Goal: Transaction & Acquisition: Purchase product/service

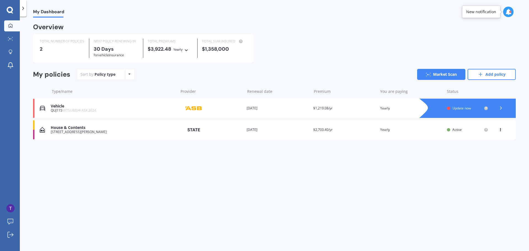
click at [477, 112] on div at bounding box center [473, 108] width 85 height 19
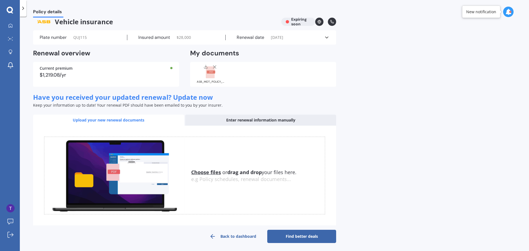
scroll to position [9, 0]
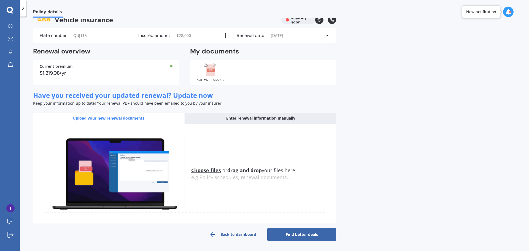
click at [295, 232] on link "Find better deals" at bounding box center [301, 234] width 69 height 13
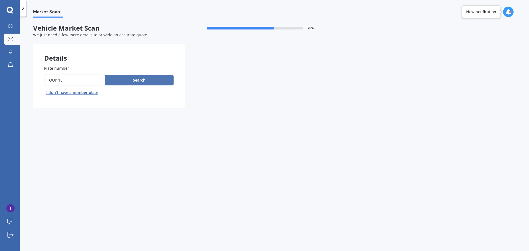
click at [121, 79] on button "Search" at bounding box center [139, 80] width 69 height 10
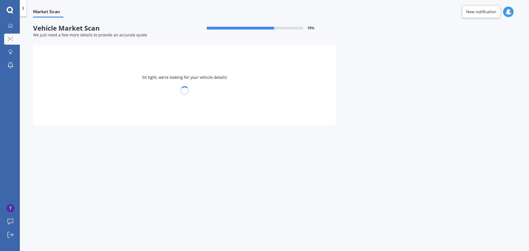
select select "MITSUBISHI"
select select "ASX"
select select "07"
select select "10"
select select "1969"
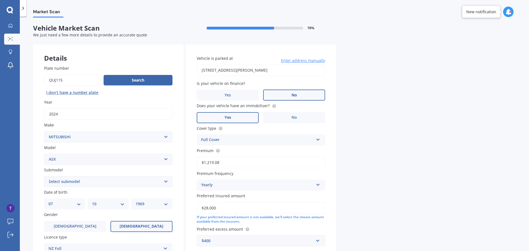
click at [299, 92] on label "No" at bounding box center [294, 95] width 62 height 11
click at [0, 0] on input "No" at bounding box center [0, 0] width 0 height 0
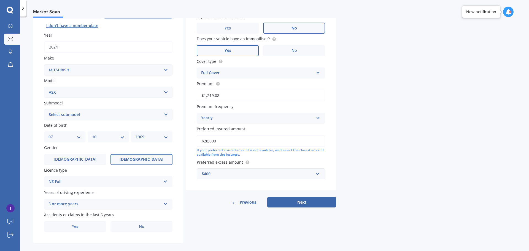
scroll to position [73, 0]
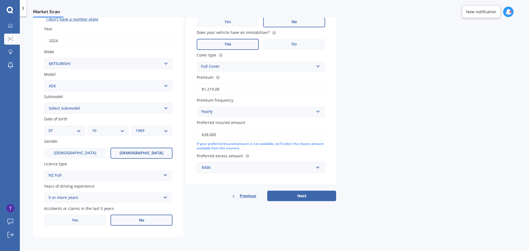
click at [135, 218] on label "No" at bounding box center [142, 220] width 62 height 11
click at [0, 0] on input "No" at bounding box center [0, 0] width 0 height 0
click at [301, 194] on button "Next" at bounding box center [301, 196] width 69 height 10
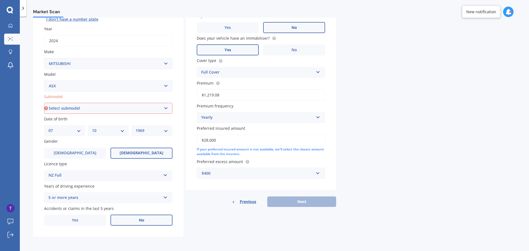
click at [97, 109] on select "Select submodel (All Other) BLK 2.0P/CVT Diesel LS Sport VRX petrol VRX turbo d…" at bounding box center [108, 108] width 129 height 11
select select "LS"
click at [44, 103] on select "Select submodel (All Other) BLK 2.0P/CVT Diesel LS Sport VRX petrol VRX turbo d…" at bounding box center [108, 108] width 129 height 11
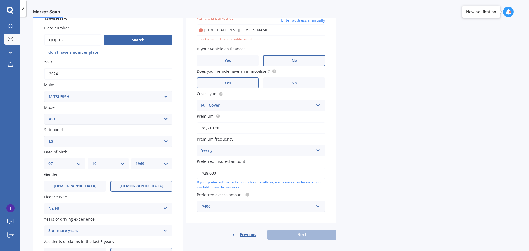
scroll to position [38, 0]
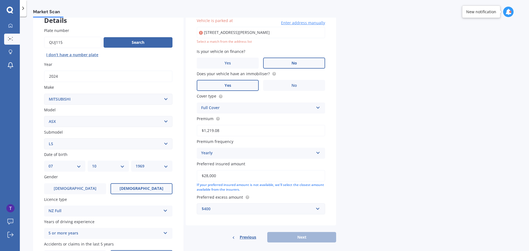
type input "[STREET_ADDRESS][PERSON_NAME]"
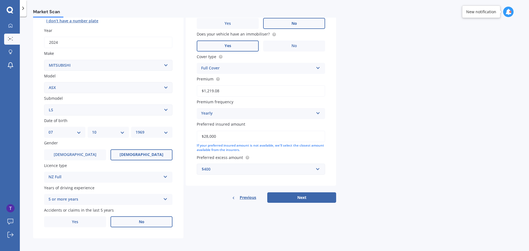
scroll to position [73, 0]
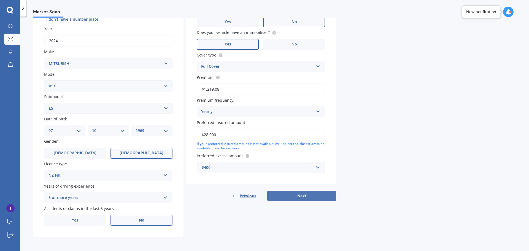
click at [315, 197] on button "Next" at bounding box center [301, 196] width 69 height 10
select select "07"
select select "10"
select select "1969"
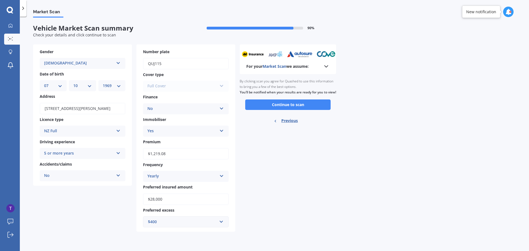
scroll to position [0, 0]
click at [221, 88] on div "Full Cover Third Party Only Third Party, Fire & Theft Full Cover" at bounding box center [186, 86] width 86 height 11
click at [210, 85] on div "Full Cover Third Party Only Third Party, Fire & Theft Full Cover" at bounding box center [186, 86] width 86 height 11
click at [291, 110] on button "Continue to scan" at bounding box center [287, 105] width 85 height 10
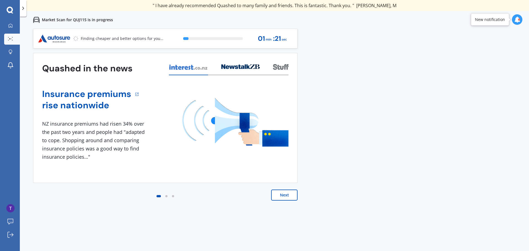
click at [289, 197] on button "Next" at bounding box center [284, 195] width 26 height 11
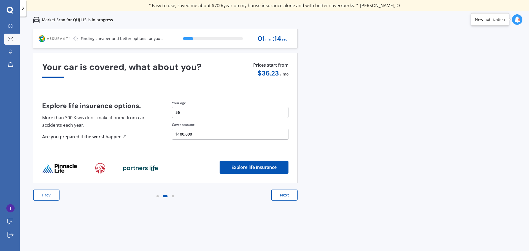
click at [284, 197] on button "Next" at bounding box center [284, 195] width 26 height 11
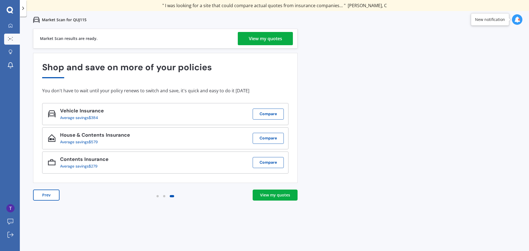
click at [262, 42] on div "View my quotes" at bounding box center [265, 38] width 33 height 13
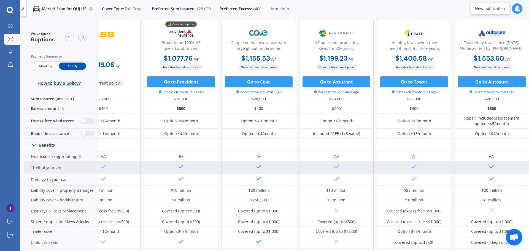
scroll to position [0, 35]
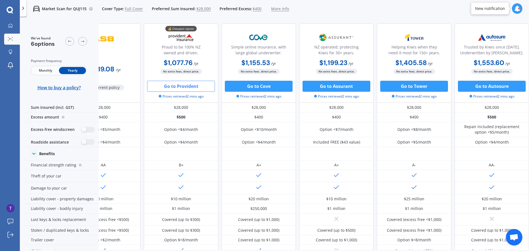
click at [180, 87] on button "Go to Provident" at bounding box center [181, 86] width 68 height 11
